Goal: Transaction & Acquisition: Purchase product/service

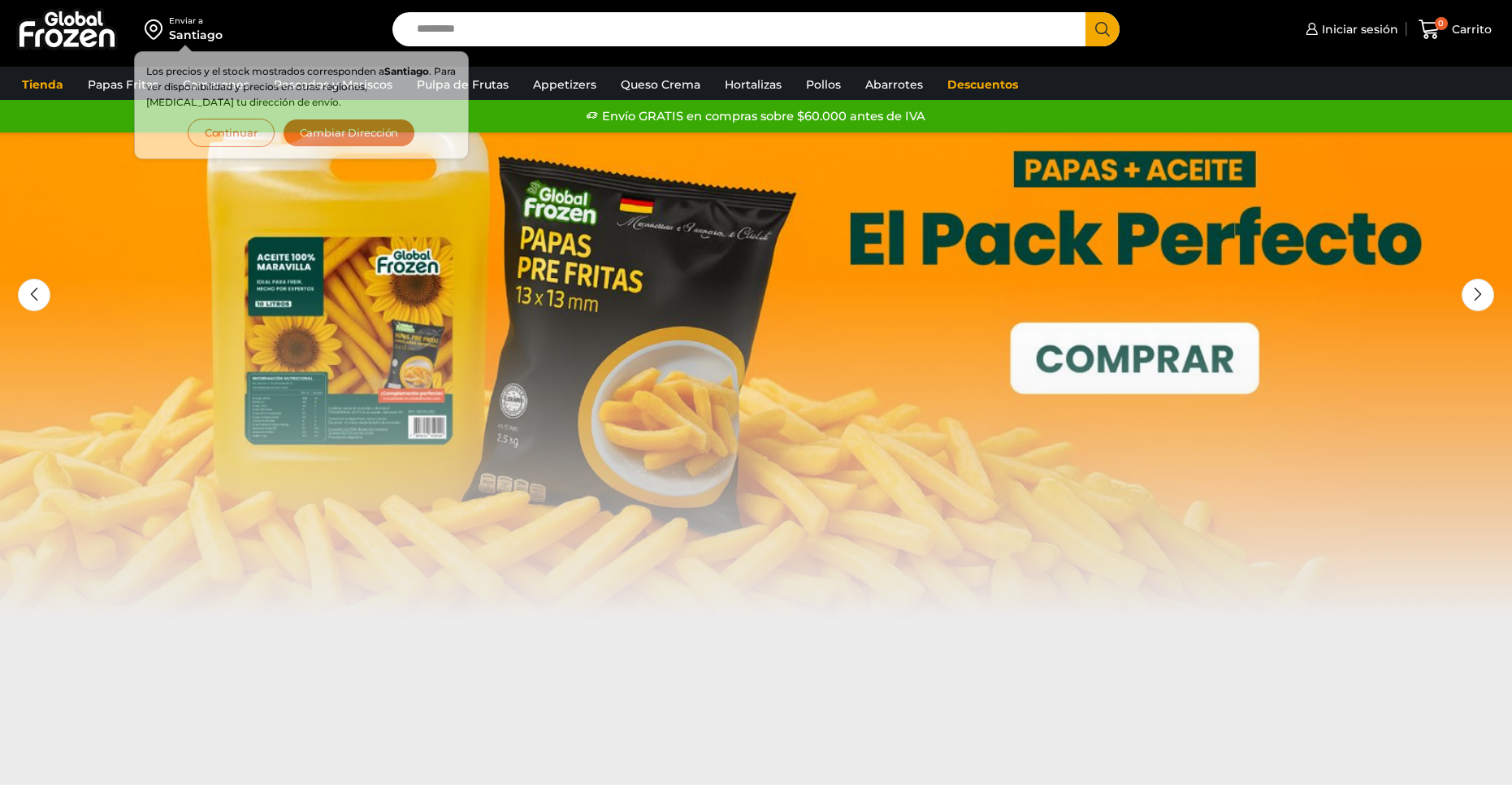
click at [531, 28] on input "Search input" at bounding box center [742, 29] width 669 height 34
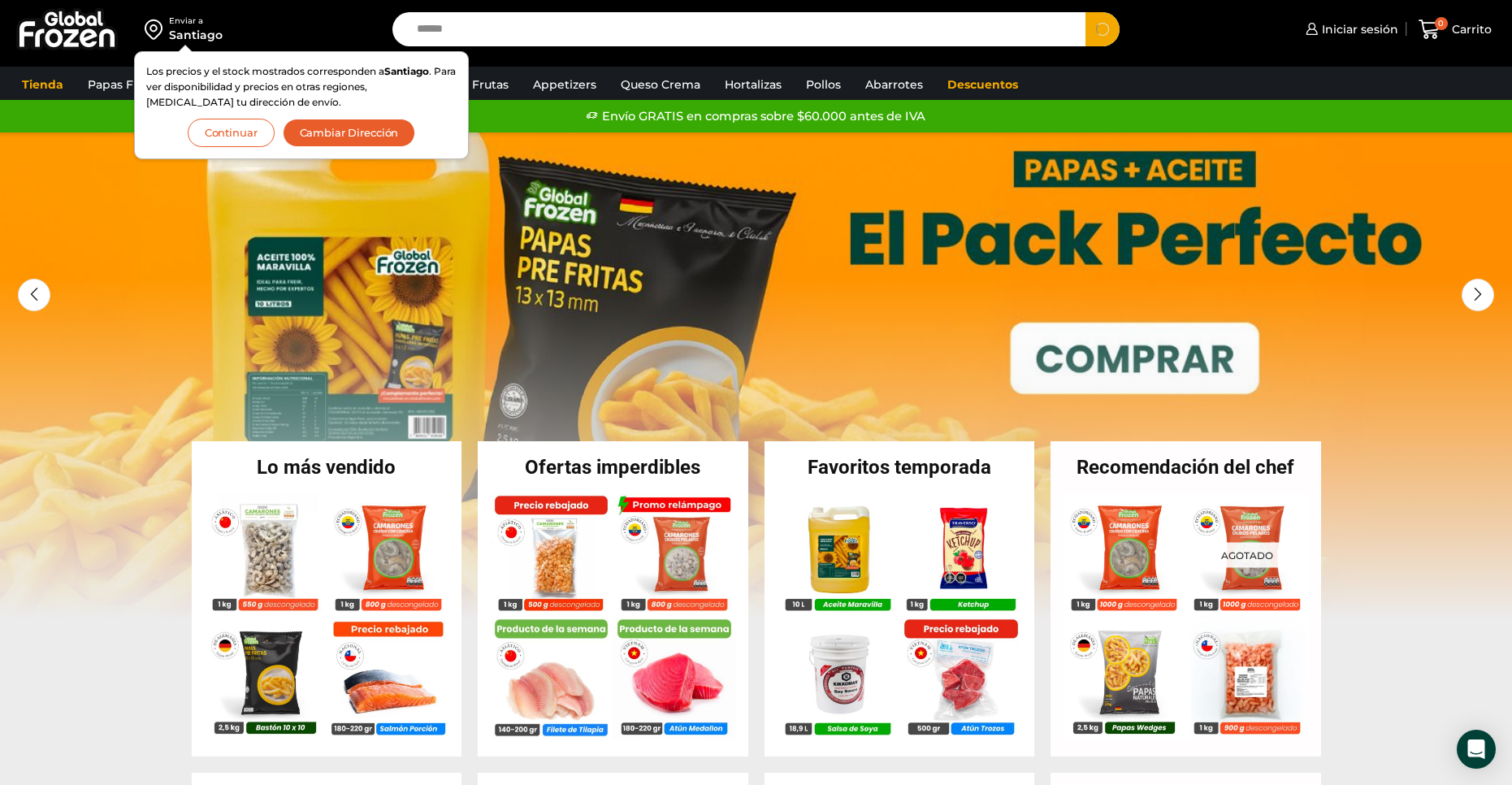
type input "******"
click at [1085, 13] on button "Search" at bounding box center [1102, 29] width 34 height 34
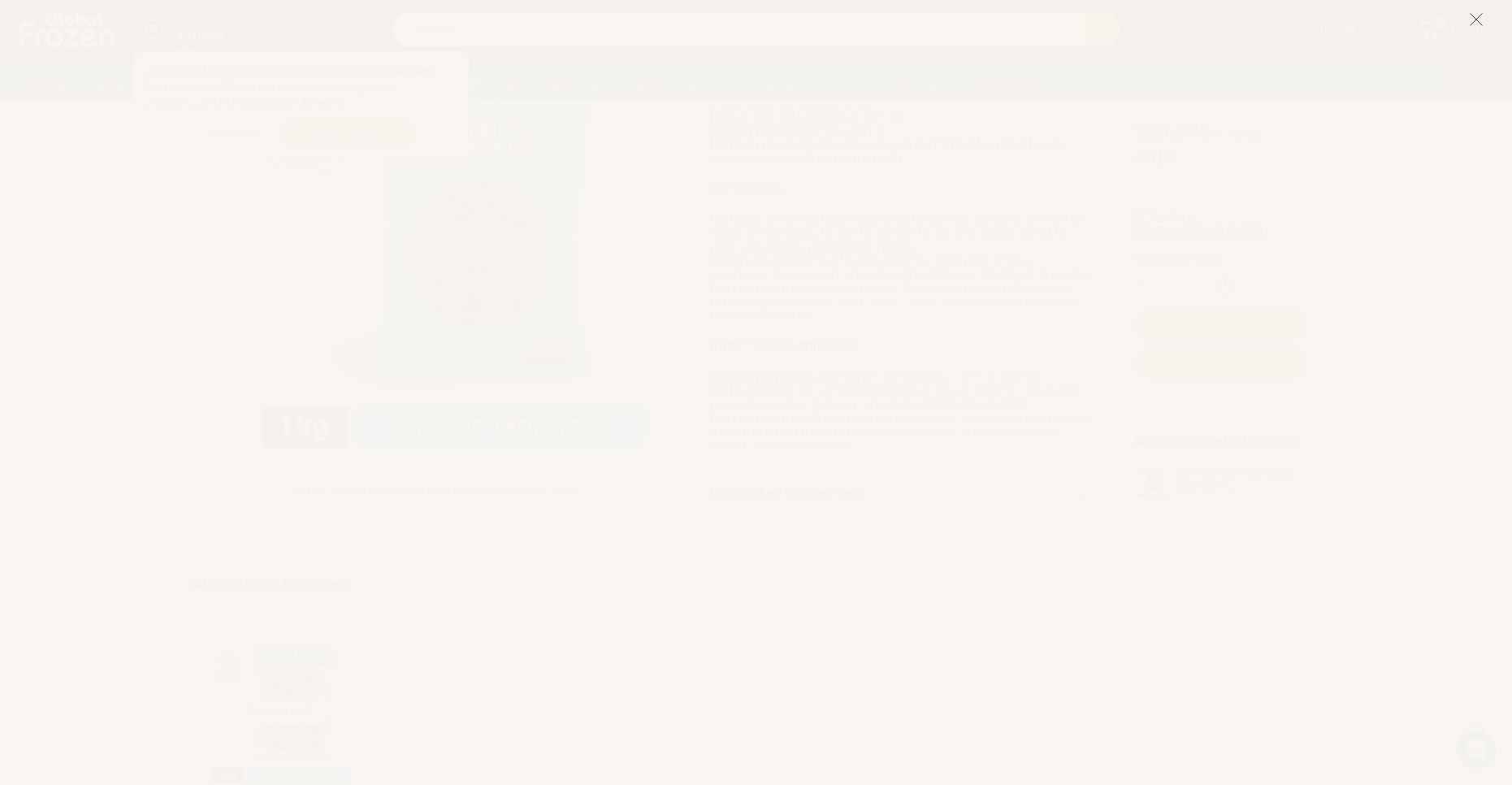
scroll to position [489, 0]
click at [1481, 31] on button at bounding box center [1476, 19] width 14 height 35
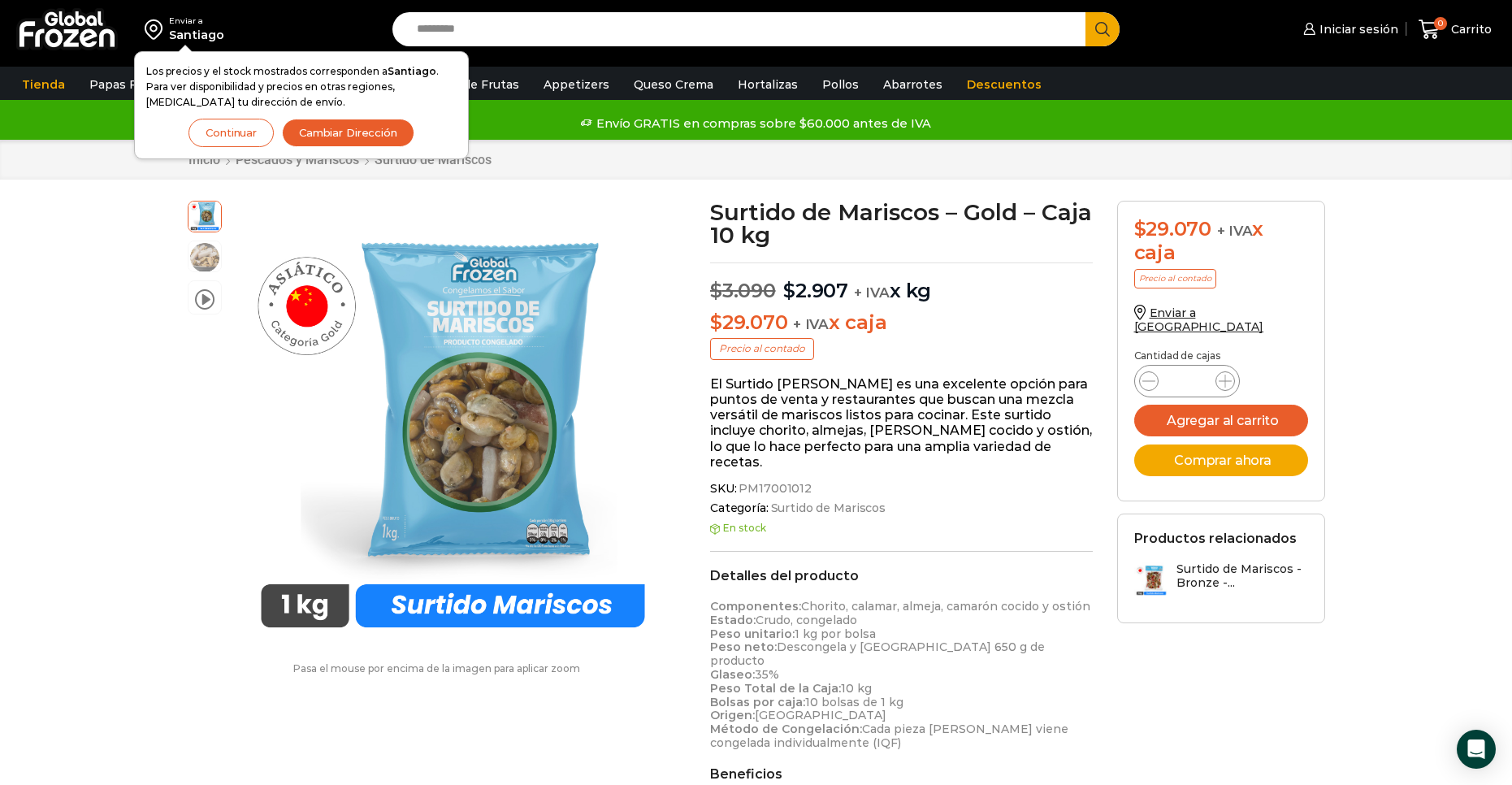
scroll to position [0, 0]
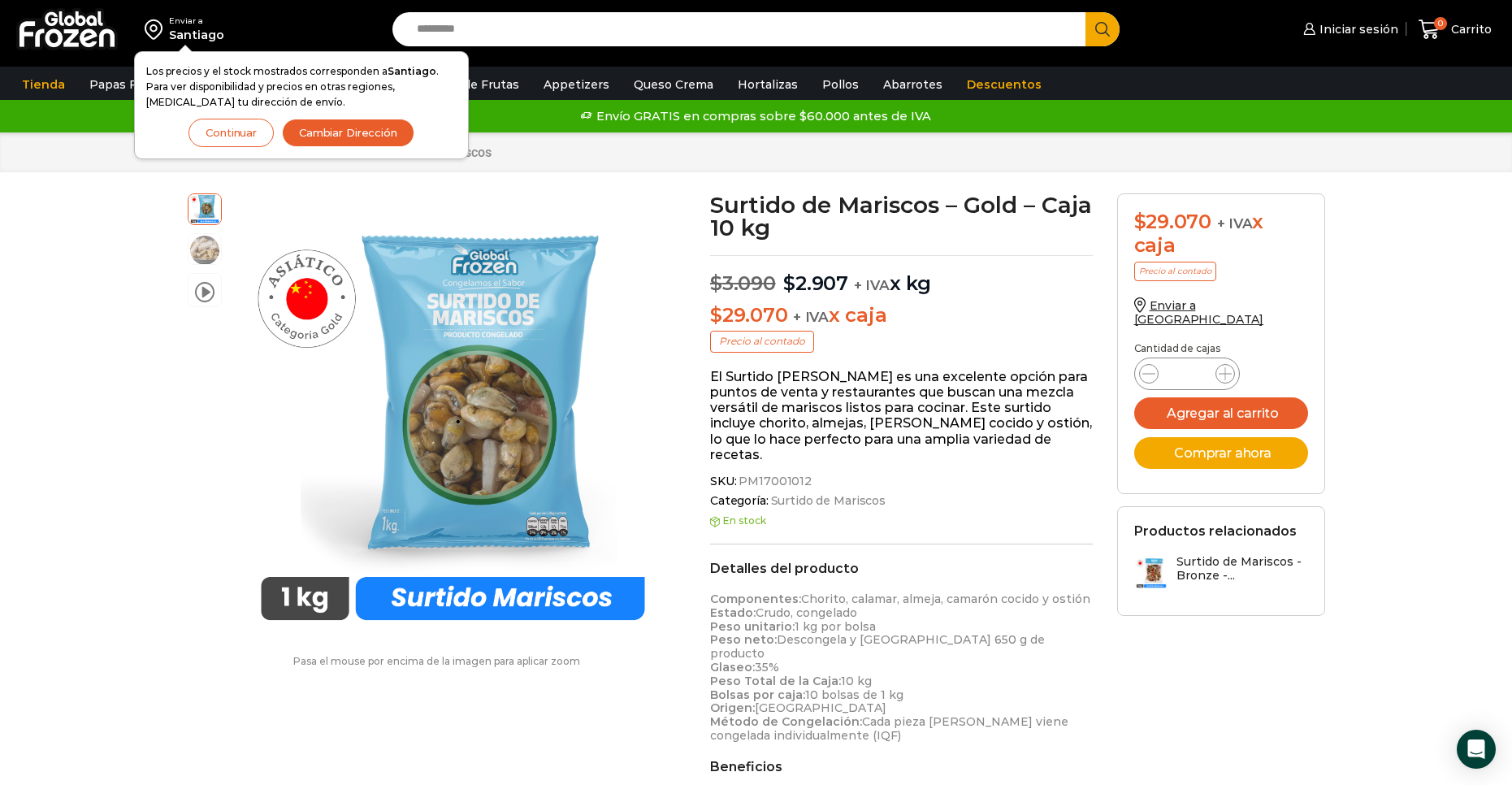
click at [223, 126] on button "Continuar" at bounding box center [231, 132] width 85 height 28
